Goal: Transaction & Acquisition: Book appointment/travel/reservation

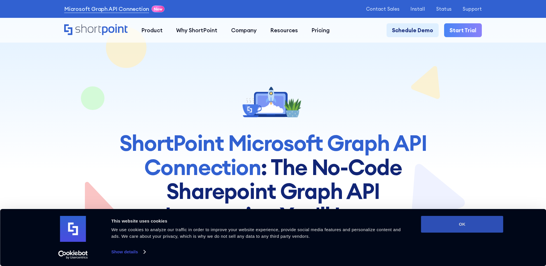
click at [435, 204] on button "OK" at bounding box center [462, 224] width 82 height 17
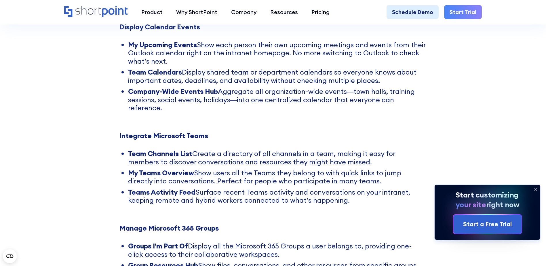
scroll to position [3197, 0]
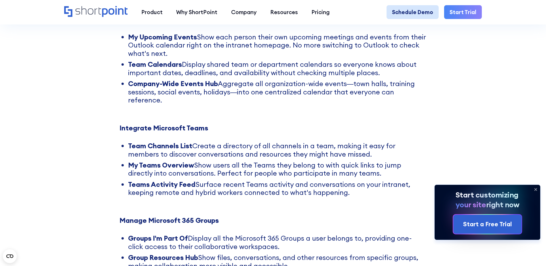
click at [414, 11] on link "Schedule Demo" at bounding box center [413, 12] width 52 height 14
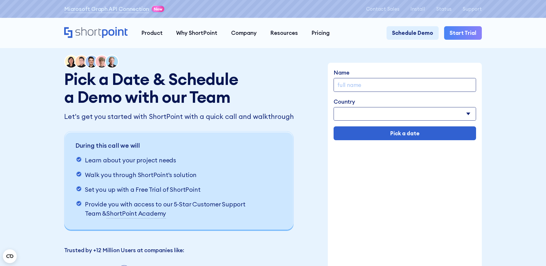
click at [387, 112] on select "Afghanistan Albania Algeria American Samoa Andorra Angola Anguilla Argentina Ar…" at bounding box center [405, 114] width 143 height 14
select select "Australia"
click at [334, 108] on select "Afghanistan Albania Algeria American Samoa Andorra Angola Anguilla Argentina Ar…" at bounding box center [405, 114] width 143 height 14
click at [375, 84] on input "Name" at bounding box center [405, 85] width 143 height 14
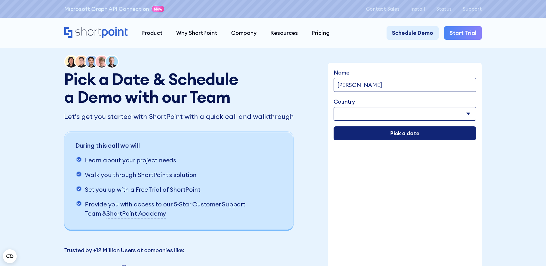
type input "Michael Thomas"
click at [408, 136] on input "Pick a date" at bounding box center [405, 133] width 143 height 14
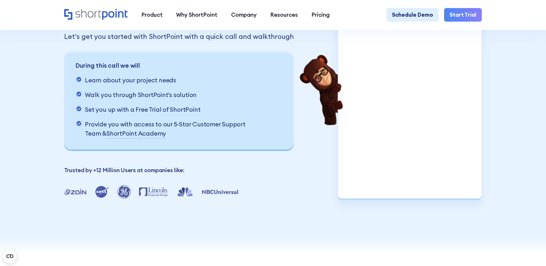
scroll to position [86, 0]
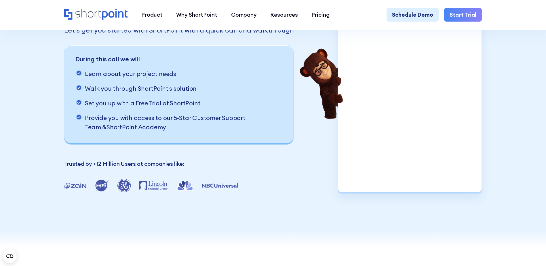
click at [498, 152] on div "Pick a Date & Schedule a Demo with our Team Let's get you started with ShortPoi…" at bounding box center [273, 81] width 546 height 334
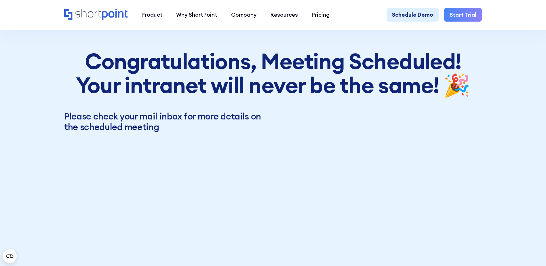
scroll to position [0, 0]
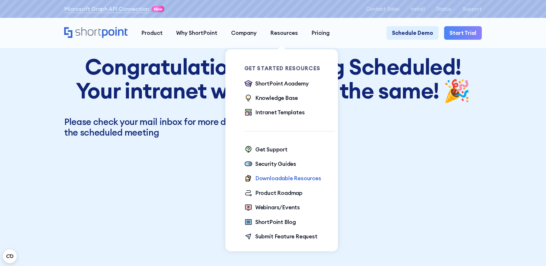
click at [293, 179] on div "Downloadable Resources" at bounding box center [288, 178] width 66 height 8
